Goal: Use online tool/utility: Use online tool/utility

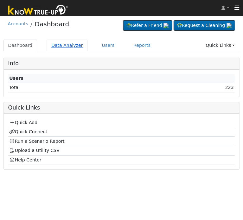
click at [64, 47] on link "Data Analyzer" at bounding box center [67, 46] width 41 height 12
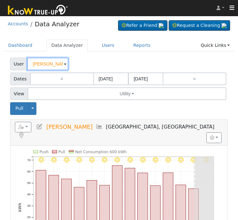
click at [39, 69] on input "JARED SCHNEIDER" at bounding box center [47, 64] width 41 height 13
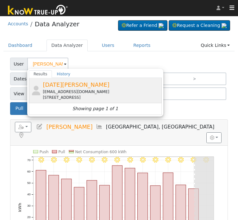
click at [64, 85] on span "Noel Mendez" at bounding box center [76, 84] width 67 height 7
type input "Noel Mendez"
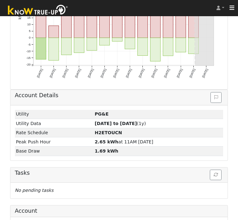
scroll to position [204, 0]
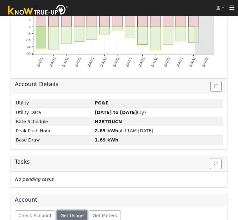
click at [60, 213] on span "Get Usage" at bounding box center [71, 215] width 23 height 5
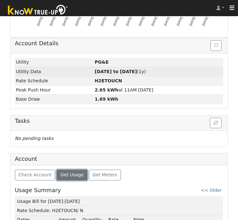
scroll to position [261, 0]
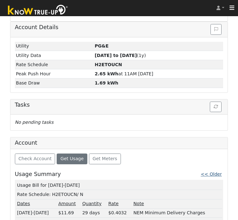
click at [213, 172] on link "<< Older" at bounding box center [211, 174] width 21 height 5
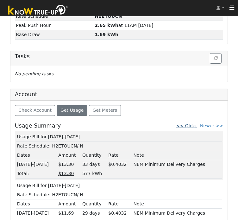
click at [195, 123] on link "<< Older" at bounding box center [186, 125] width 21 height 5
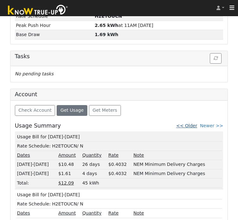
click at [194, 123] on link "<< Older" at bounding box center [186, 125] width 21 height 5
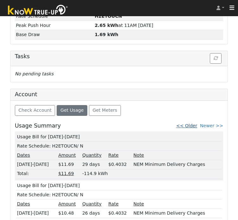
click at [197, 123] on link "<< Older" at bounding box center [186, 125] width 21 height 5
click at [194, 123] on link "<< Older" at bounding box center [186, 125] width 21 height 5
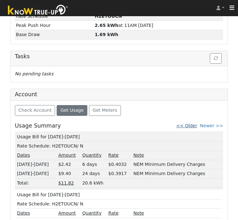
click at [196, 123] on link "<< Older" at bounding box center [186, 125] width 21 height 5
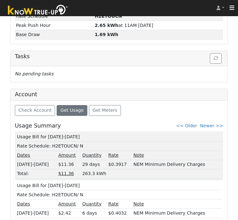
click at [188, 110] on div "Check Account Get Usage Get Meters Usage Summary << Older Newer >> Usage Bill f…" at bounding box center [119, 172] width 218 height 142
click at [192, 123] on link "<< Older" at bounding box center [186, 125] width 21 height 5
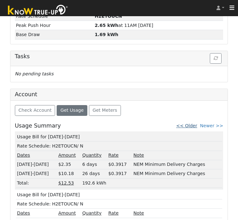
click at [192, 123] on link "<< Older" at bounding box center [186, 125] width 21 height 5
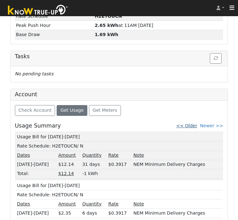
click at [193, 123] on link "<< Older" at bounding box center [186, 125] width 21 height 5
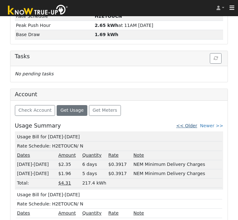
click at [194, 123] on link "<< Older" at bounding box center [186, 125] width 21 height 5
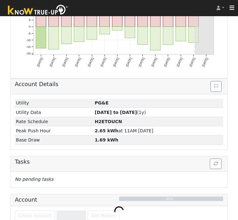
scroll to position [222, 0]
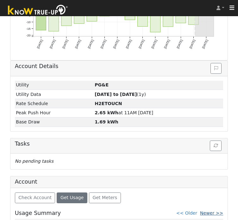
click at [212, 211] on link "Newer >>" at bounding box center [211, 213] width 23 height 5
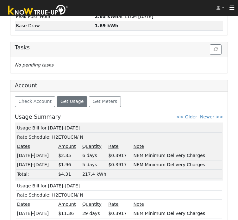
drag, startPoint x: 76, startPoint y: 115, endPoint x: 16, endPoint y: 116, distance: 60.5
click at [16, 124] on td "Usage Bill for 09/25-10/05/24" at bounding box center [119, 128] width 207 height 9
copy td "Usage Bill for 09/25-10/05/24"
click at [214, 114] on link "Newer >>" at bounding box center [211, 116] width 23 height 5
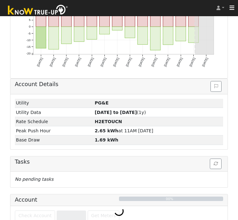
scroll to position [309, 0]
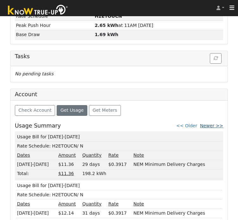
click at [210, 123] on link "Newer >>" at bounding box center [211, 125] width 23 height 5
click at [72, 108] on span "Get Usage" at bounding box center [71, 110] width 23 height 5
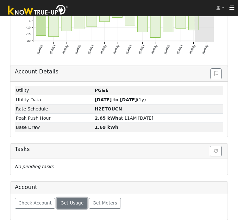
scroll to position [204, 0]
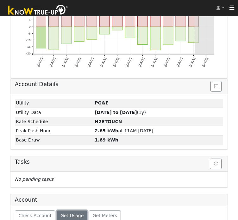
click at [65, 211] on button "Get Usage" at bounding box center [72, 216] width 31 height 11
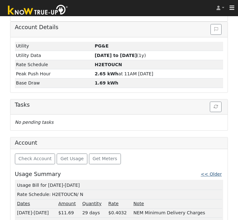
click at [214, 172] on link "<< Older" at bounding box center [211, 174] width 21 height 5
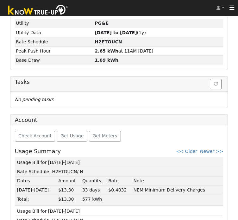
scroll to position [309, 0]
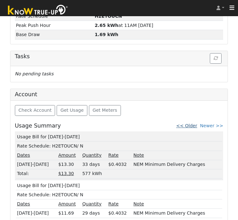
click at [191, 123] on link "<< Older" at bounding box center [186, 125] width 21 height 5
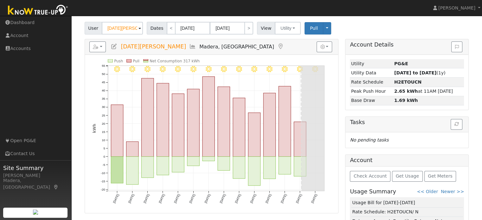
scroll to position [0, 0]
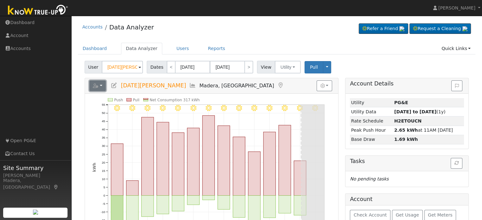
click at [97, 85] on icon "button" at bounding box center [96, 86] width 6 height 4
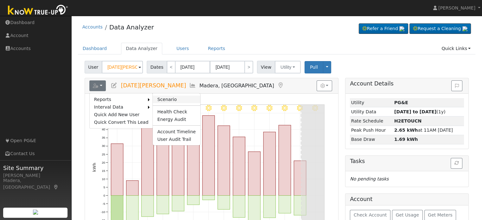
click at [162, 97] on link "Scenario" at bounding box center [176, 100] width 47 height 8
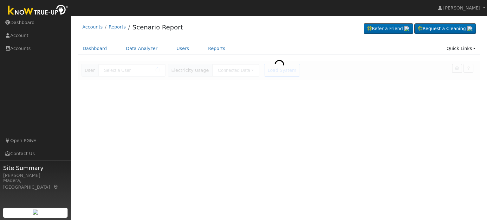
type input "[DATE][PERSON_NAME]"
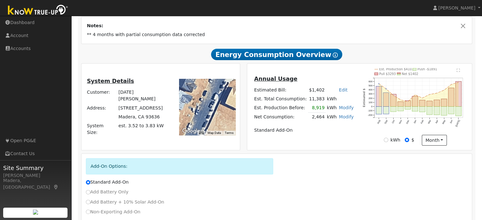
scroll to position [113, 0]
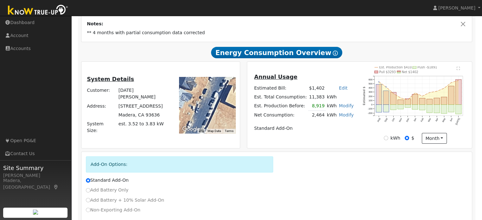
click at [324, 176] on div "Add-On Options:" at bounding box center [276, 166] width 388 height 21
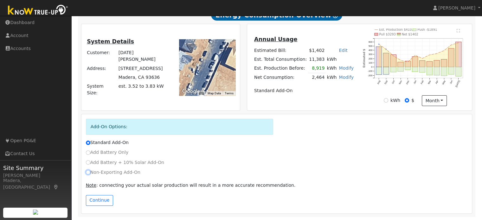
click at [88, 172] on input "Non-Exporting Add-On" at bounding box center [88, 172] width 4 height 4
radio input "true"
radio input "false"
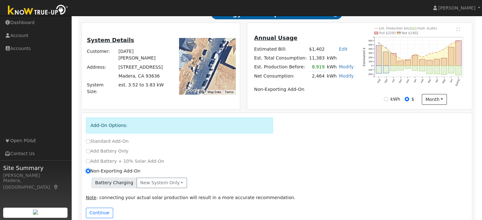
scroll to position [166, 0]
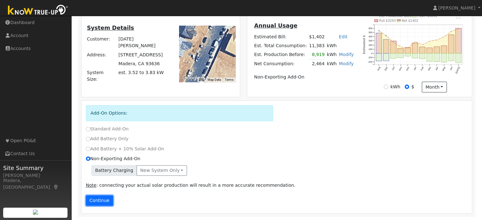
click at [99, 200] on button "Continue" at bounding box center [99, 200] width 27 height 11
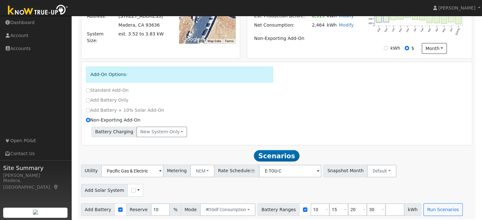
scroll to position [208, 0]
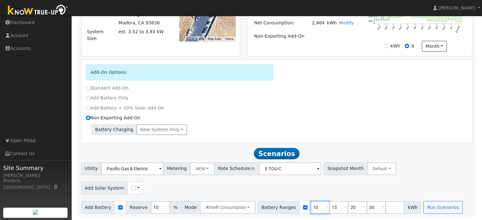
click at [311, 204] on input "10" at bounding box center [319, 207] width 19 height 13
type input "15"
type input "20"
type input "30"
type input "20"
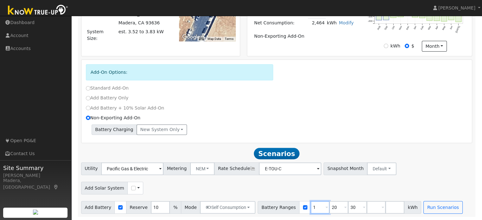
type input "30"
type input "3"
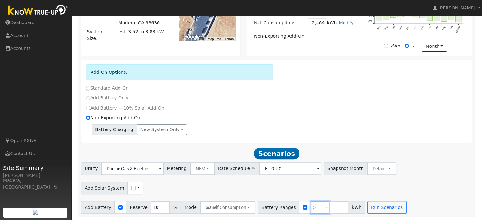
type input "5"
click at [131, 187] on input "checkbox" at bounding box center [133, 188] width 4 height 4
checkbox input "true"
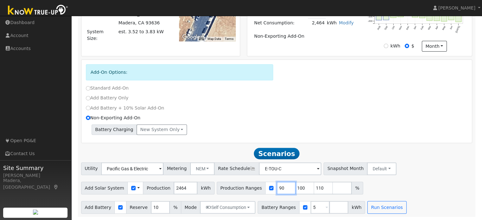
drag, startPoint x: 273, startPoint y: 187, endPoint x: 190, endPoint y: 188, distance: 82.4
click at [190, 188] on div "Add Solar System Use CSV Data Production 2464 kWh Production Ranges 90 100 110 %" at bounding box center [276, 187] width 393 height 15
type input "100"
type input "110"
type input "156"
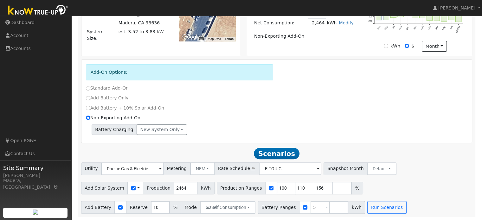
click at [366, 187] on div "Add Solar System Use CSV Data Production 2464 kWh Production Ranges 100 110 156…" at bounding box center [276, 187] width 393 height 15
click at [277, 188] on input "99" at bounding box center [286, 188] width 19 height 13
type input "110"
type input "156"
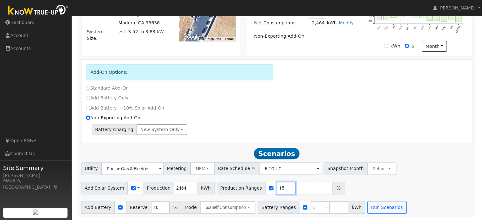
type input "1"
type input "156"
click at [371, 186] on div "Add Solar System Use CSV Data Production 2464 kWh Production Ranges 156 %" at bounding box center [276, 187] width 393 height 15
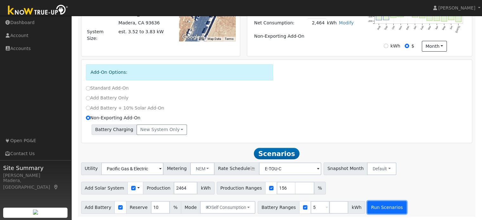
click at [371, 208] on button "Run Scenarios" at bounding box center [386, 207] width 39 height 13
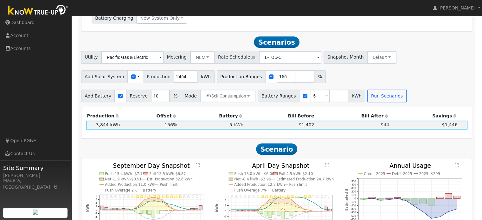
scroll to position [336, 0]
